Goal: Contribute content

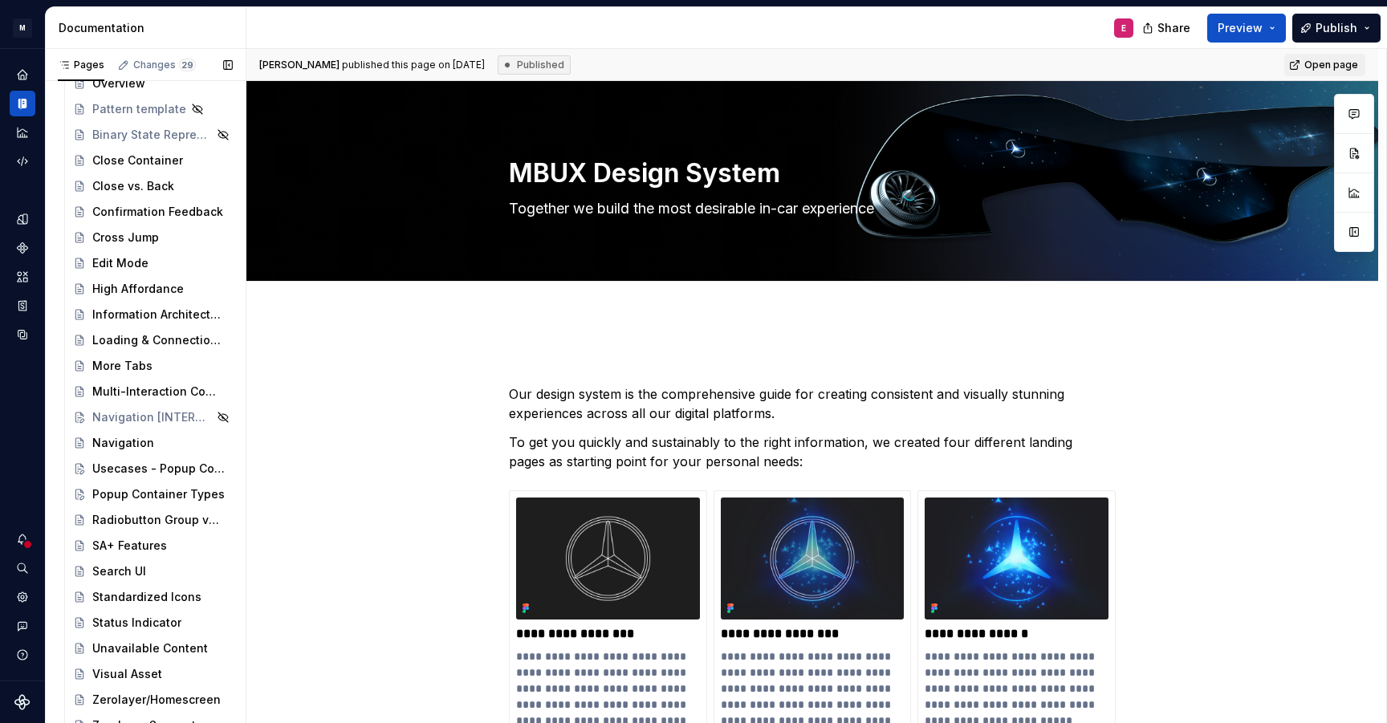
scroll to position [32492, 0]
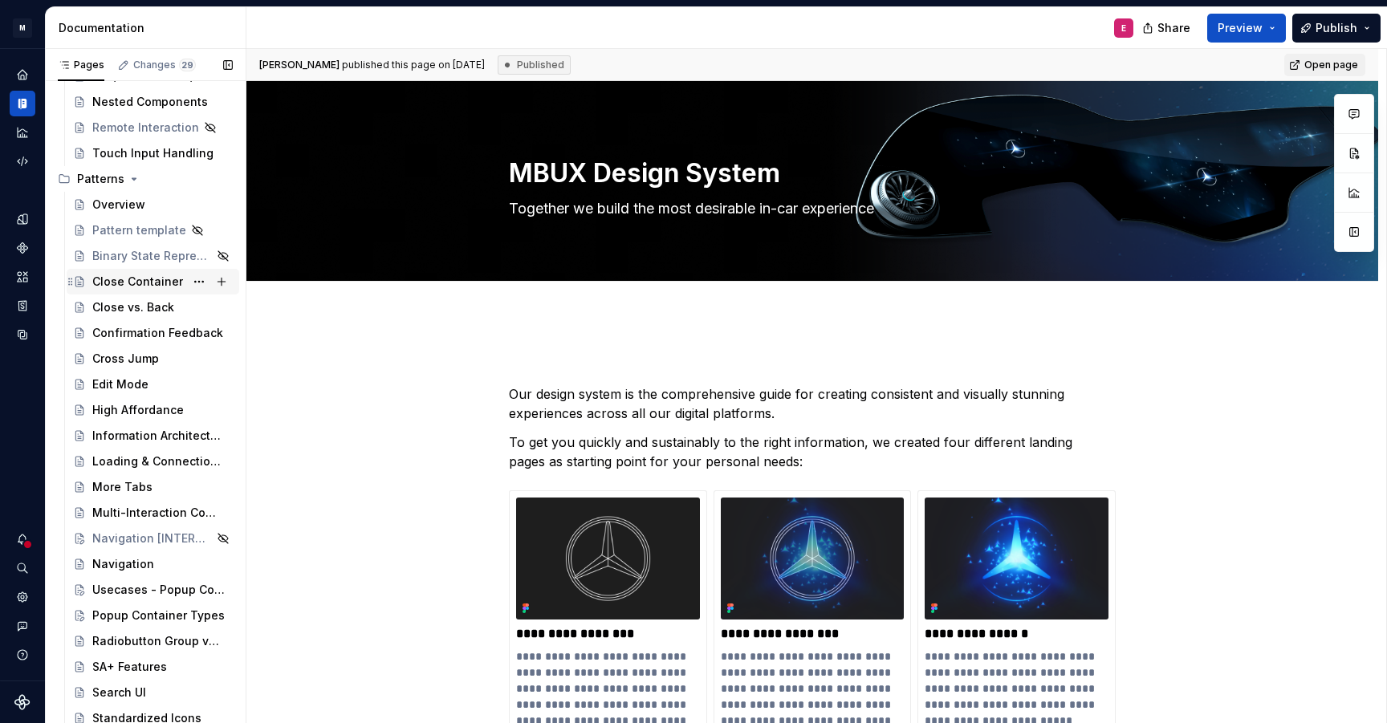
click at [143, 278] on div "Close Container" at bounding box center [137, 282] width 91 height 16
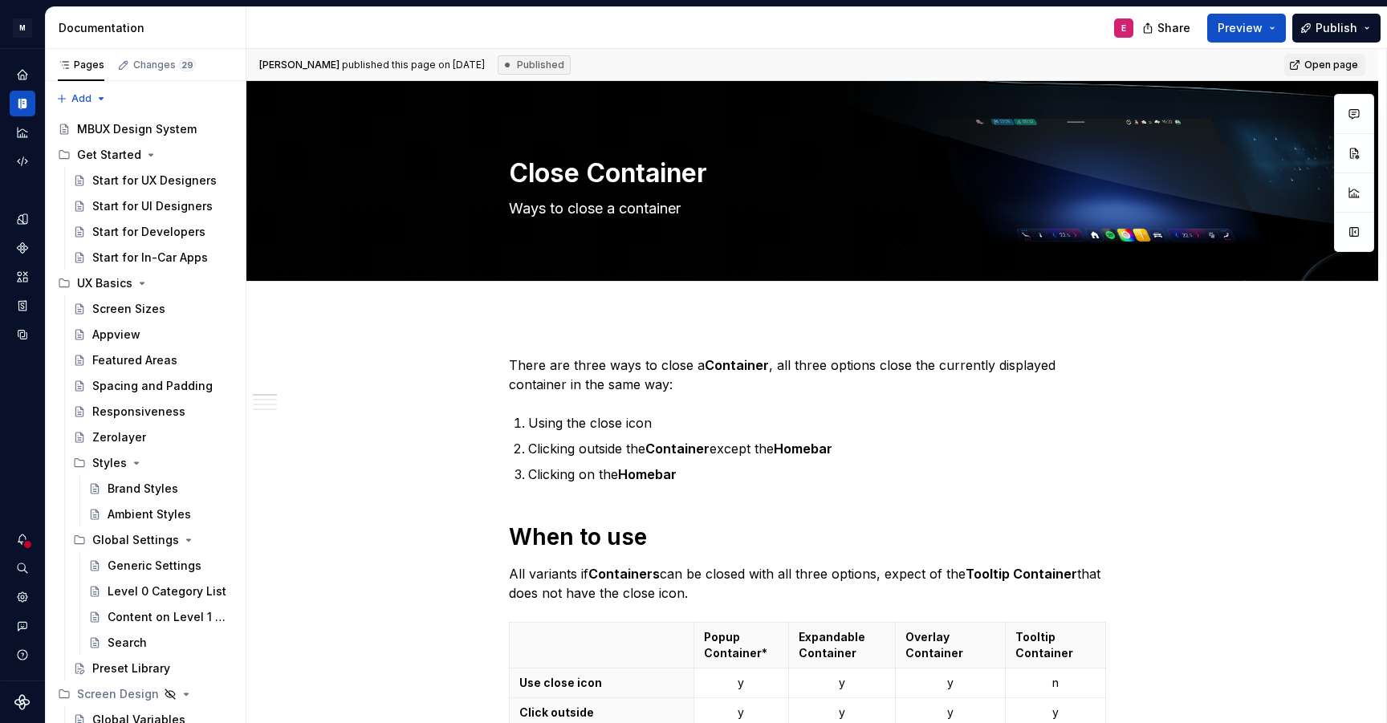
type textarea "*"
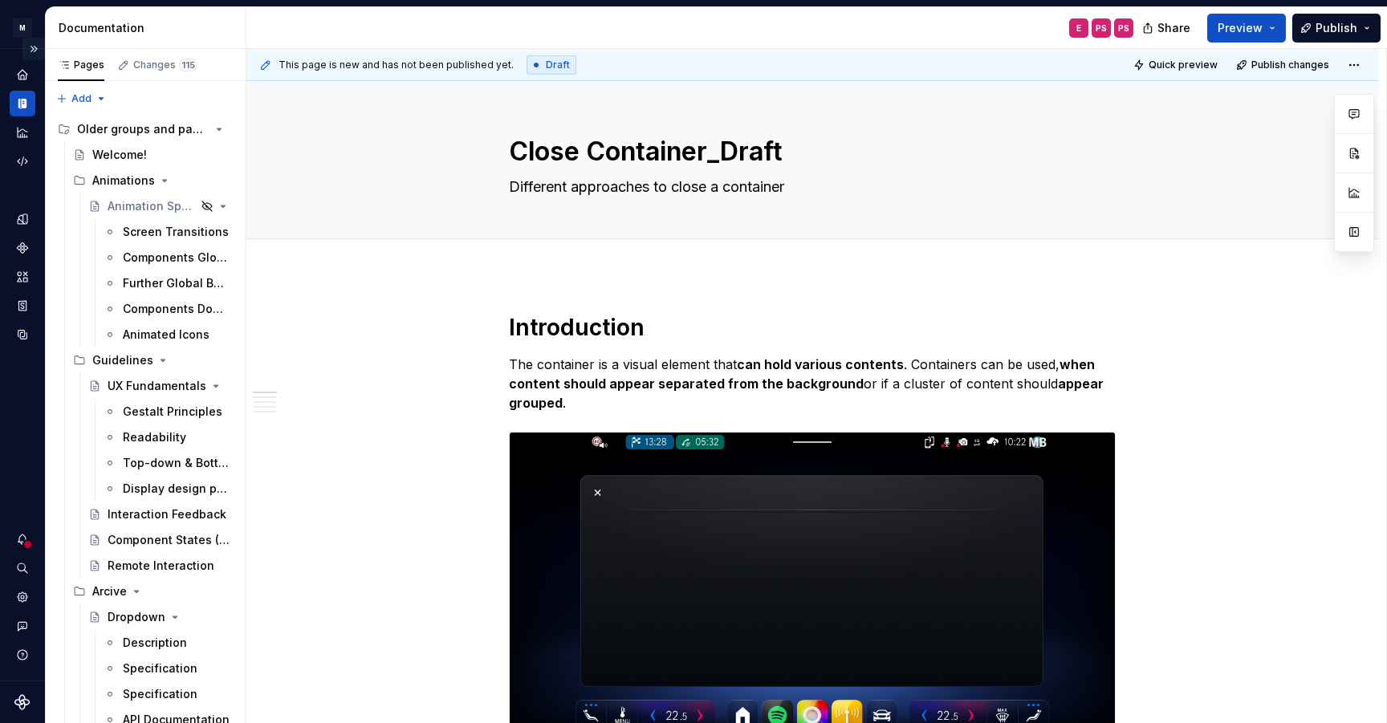
click at [35, 48] on button "Expand sidebar" at bounding box center [33, 49] width 22 height 22
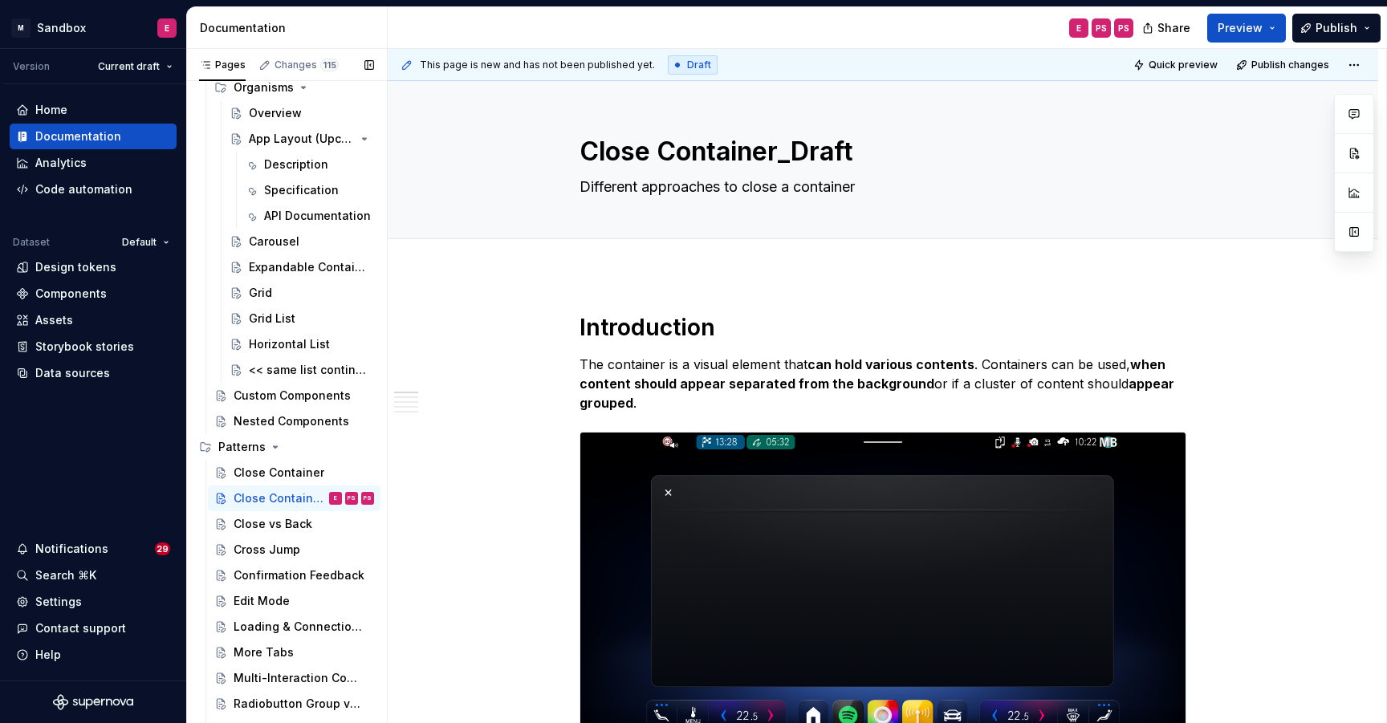
scroll to position [8148, 0]
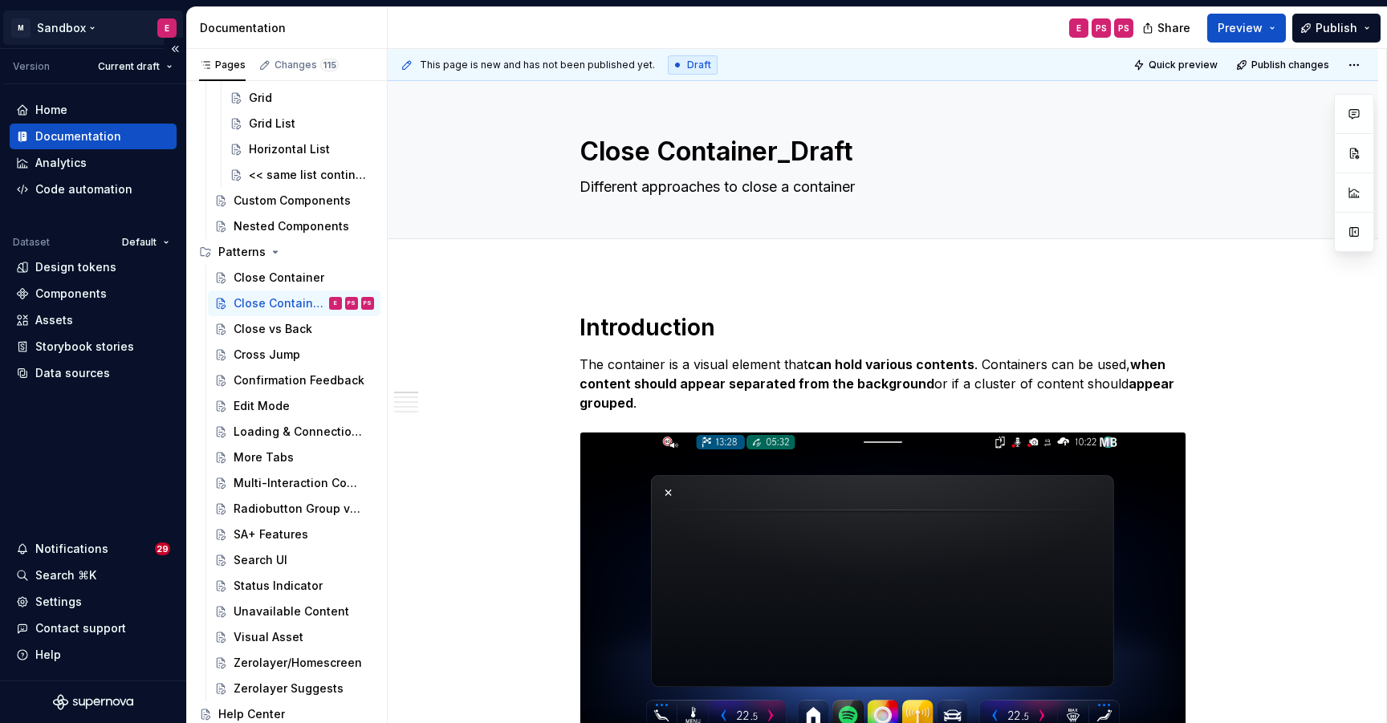
click at [91, 27] on html "M Sandbox E Version Current draft Home Documentation Analytics Code automation …" at bounding box center [693, 361] width 1387 height 723
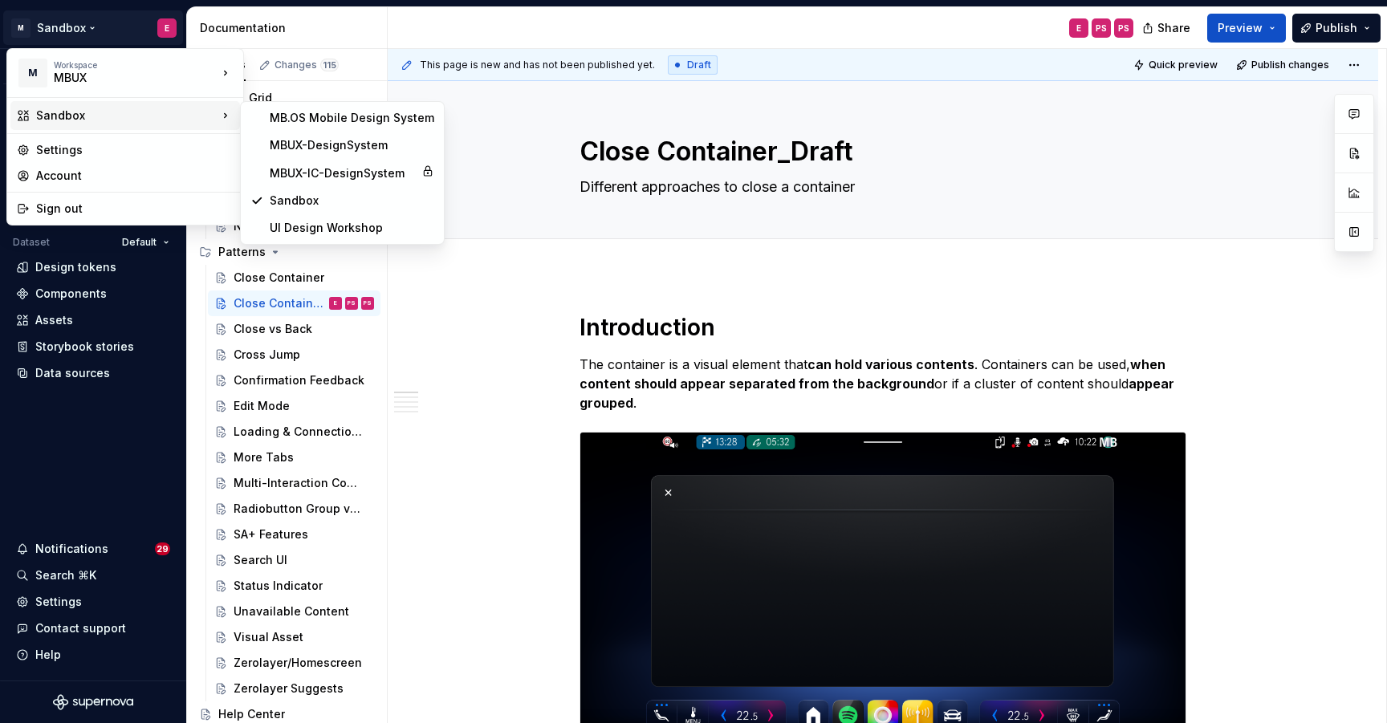
click at [534, 303] on html "M Sandbox E Version Current draft Home Documentation Analytics Code automation …" at bounding box center [693, 361] width 1387 height 723
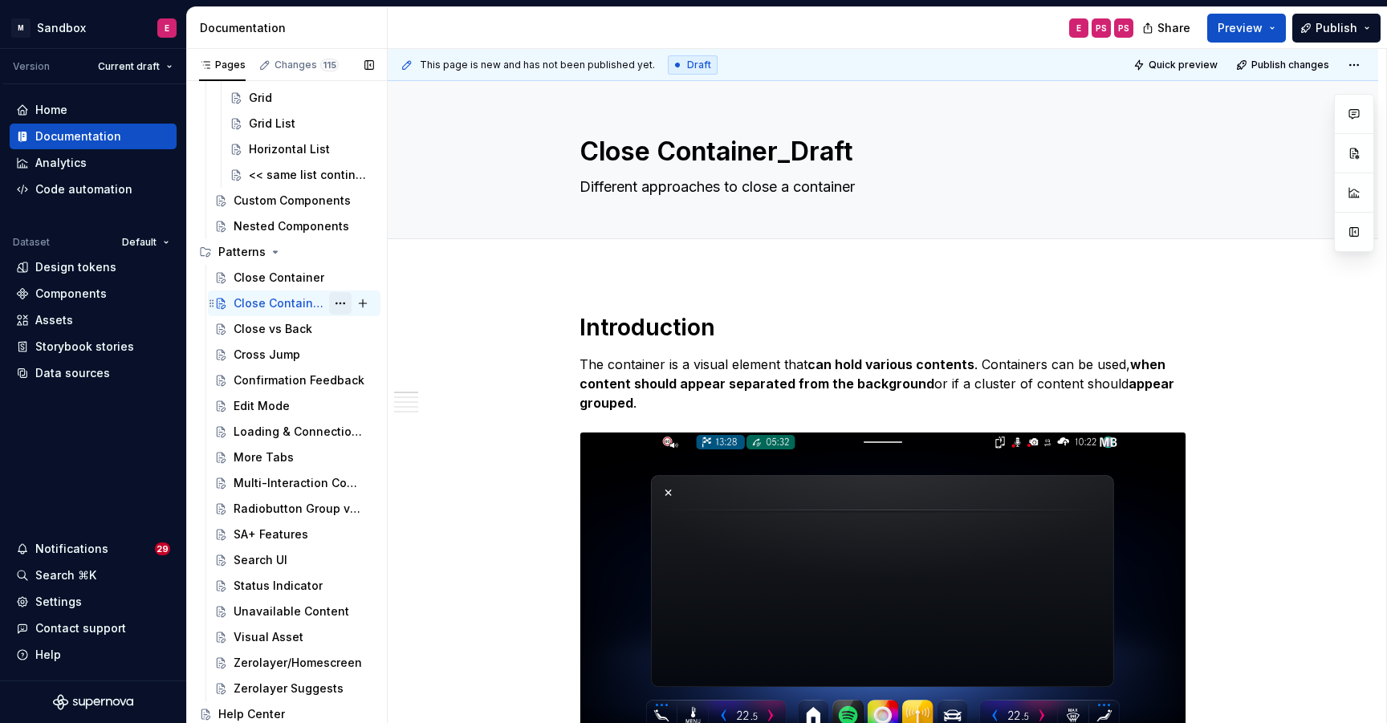
click at [334, 303] on button "Page tree" at bounding box center [340, 303] width 22 height 22
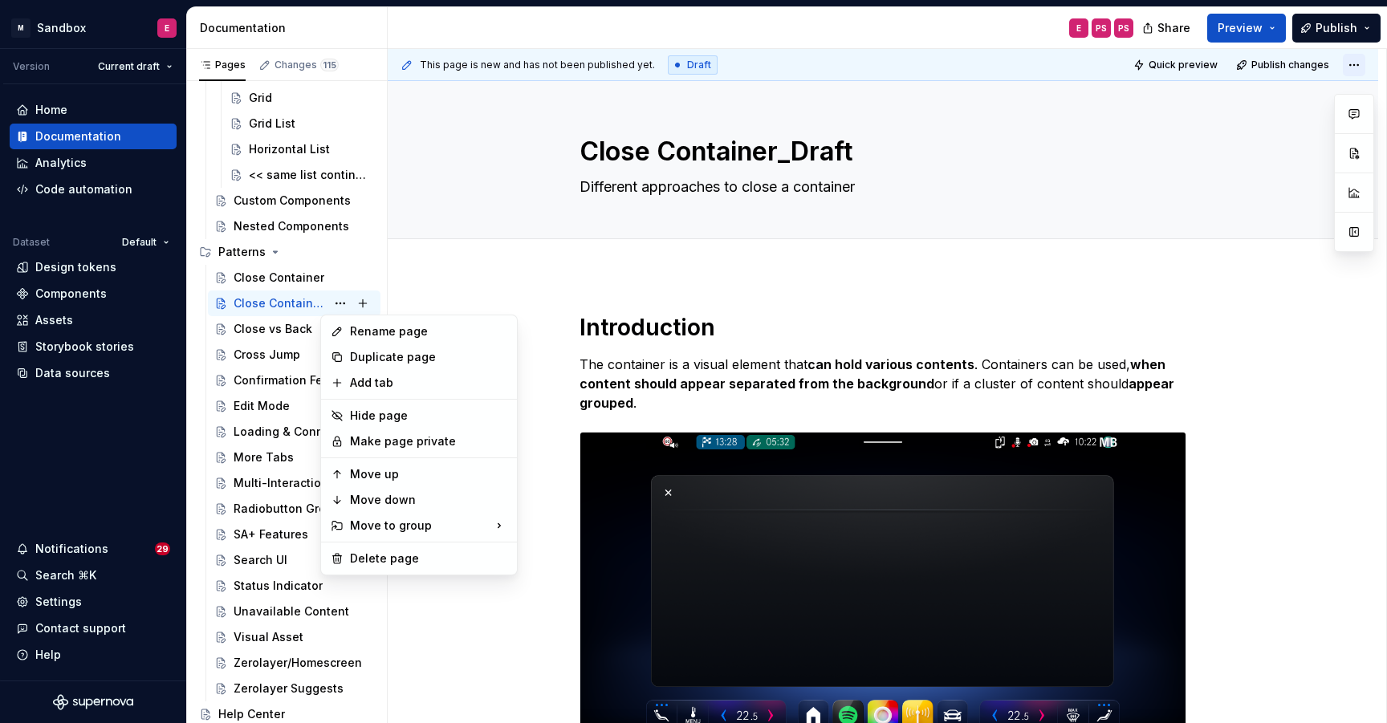
click at [1352, 61] on html "M Sandbox E Version Current draft Home Documentation Analytics Code automation …" at bounding box center [693, 361] width 1387 height 723
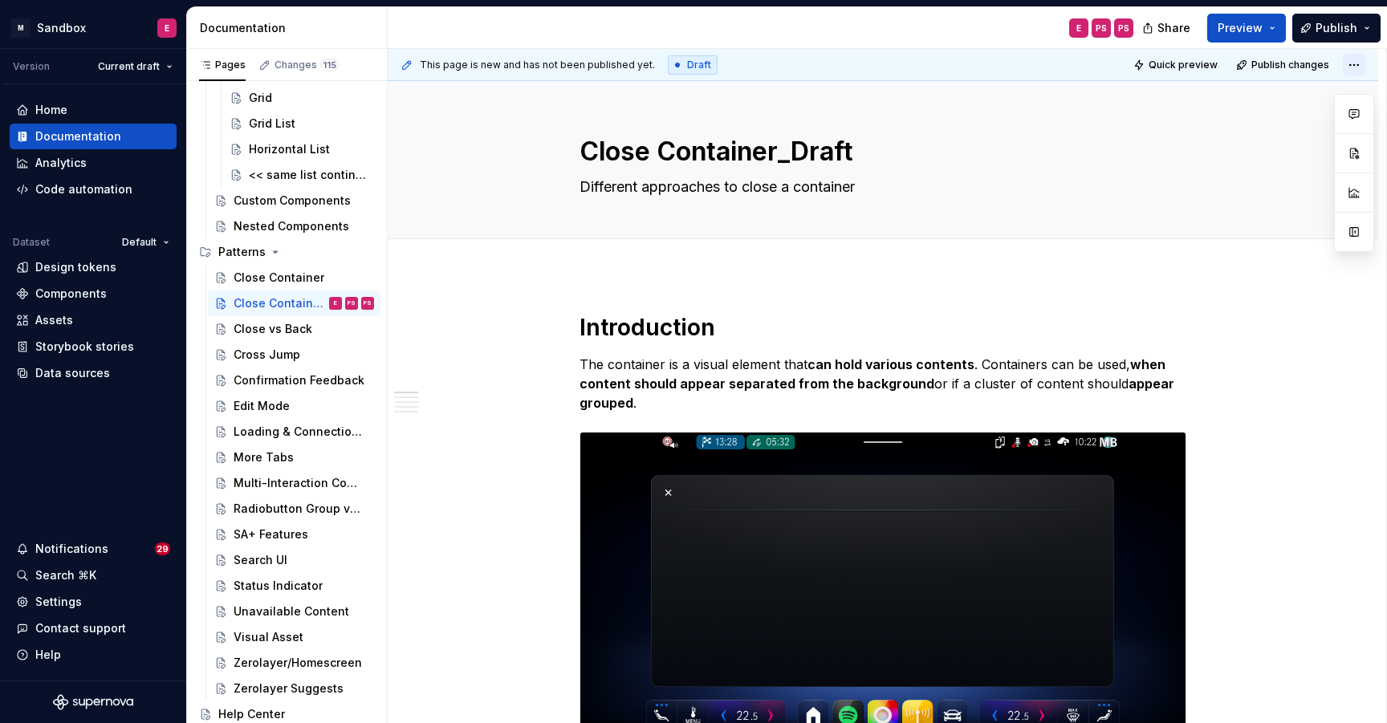
click at [1356, 63] on html "M Sandbox E Version Current draft Home Documentation Analytics Code automation …" at bounding box center [693, 361] width 1387 height 723
click at [768, 10] on html "M Sandbox E Version Current draft Home Documentation Analytics Code automation …" at bounding box center [693, 361] width 1387 height 723
click at [291, 302] on div "Close Container_Draft" at bounding box center [280, 303] width 92 height 16
click at [333, 300] on button "Page tree" at bounding box center [340, 303] width 22 height 22
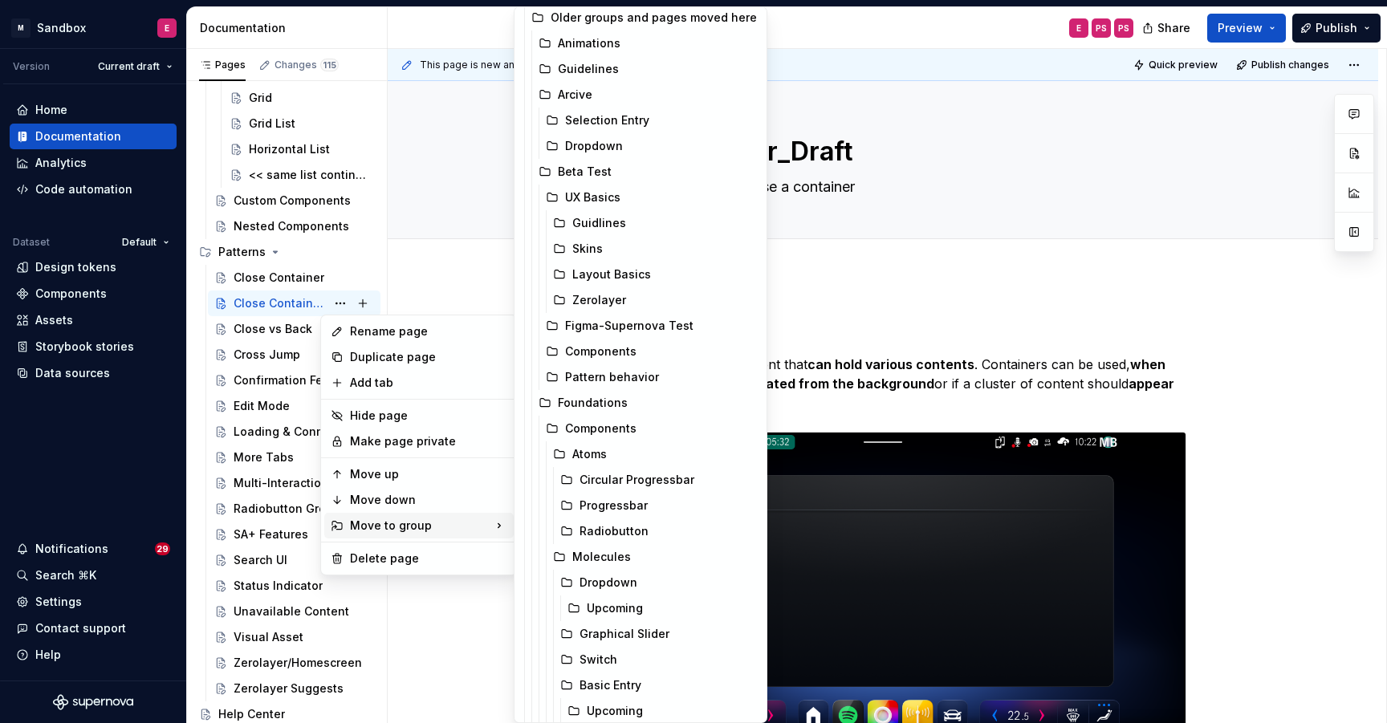
scroll to position [0, 0]
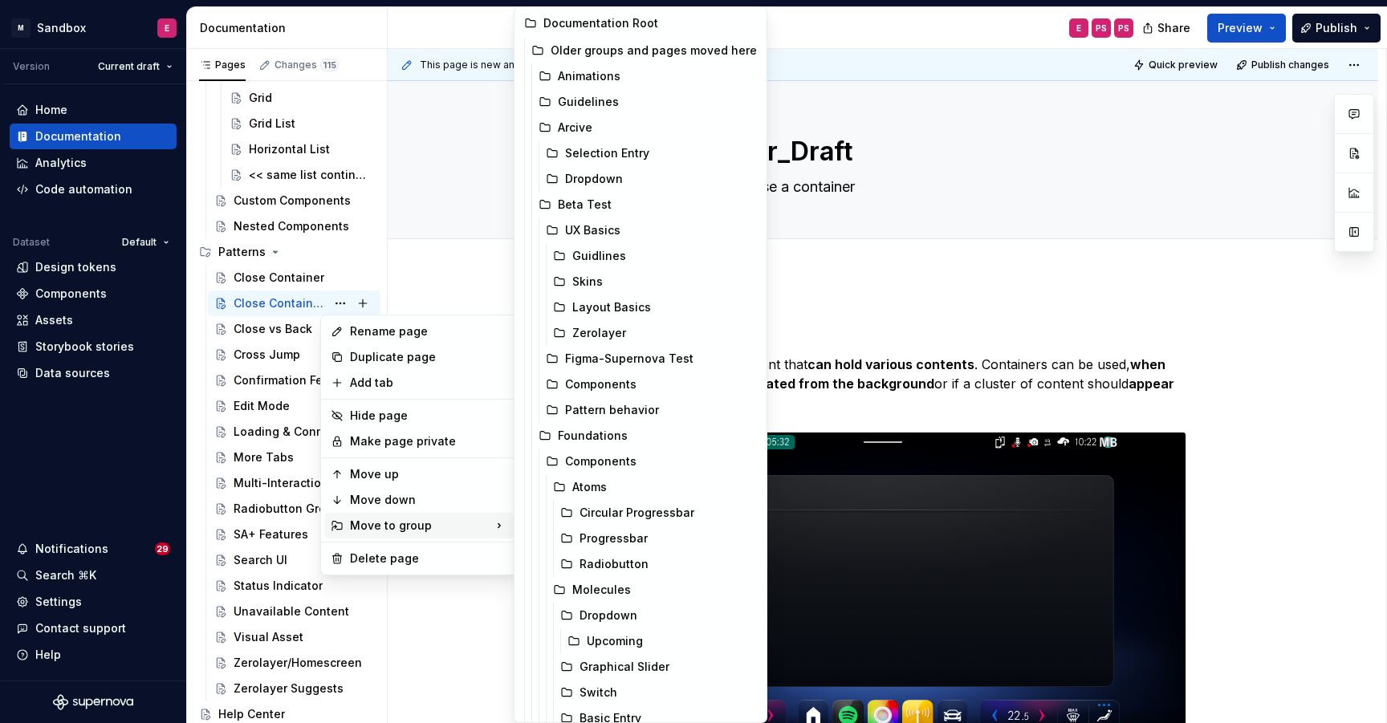
click at [1183, 274] on html "M Sandbox E Version Current draft Home Documentation Analytics Code automation …" at bounding box center [693, 361] width 1387 height 723
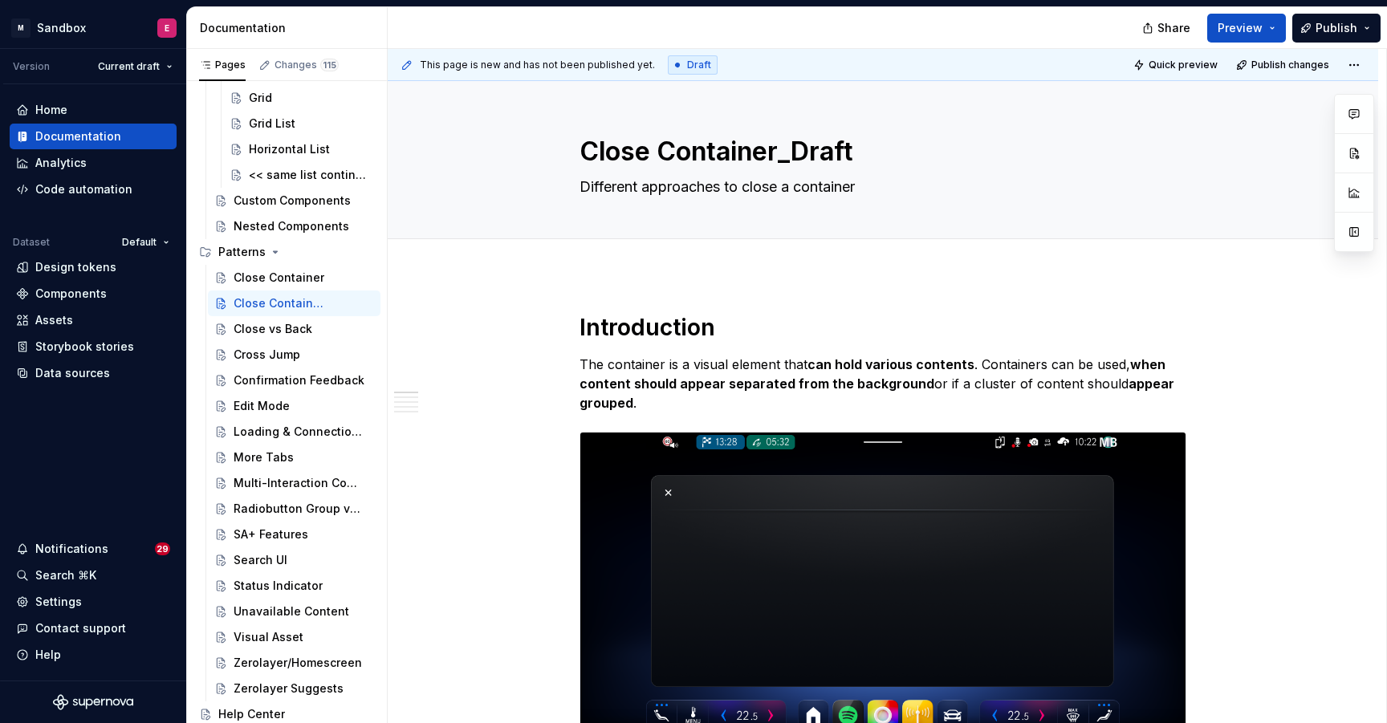
type textarea "*"
